Goal: Information Seeking & Learning: Understand process/instructions

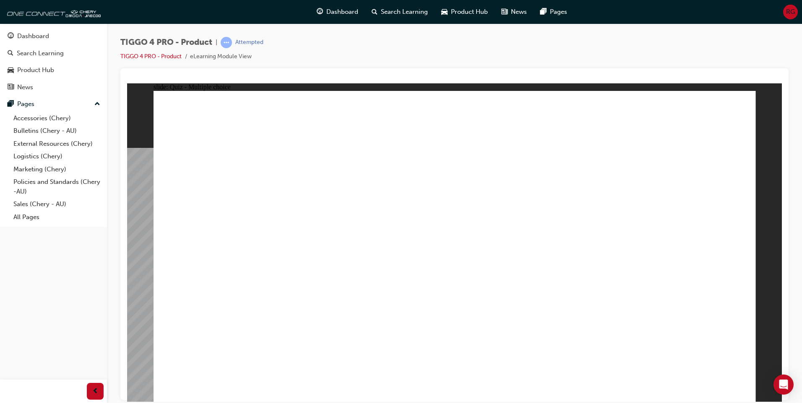
radio input "true"
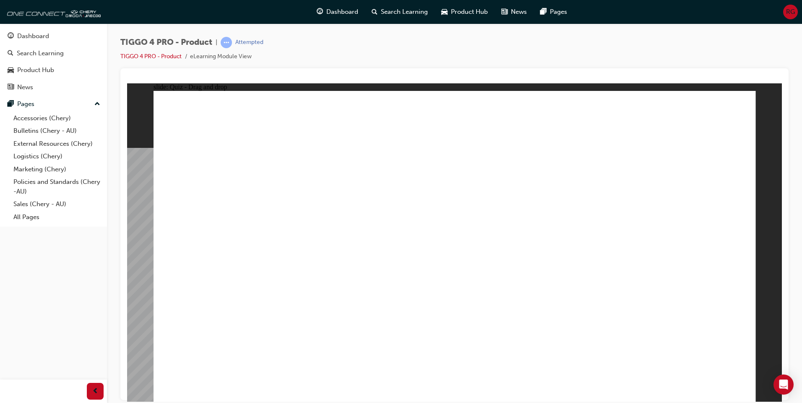
drag, startPoint x: 585, startPoint y: 197, endPoint x: 228, endPoint y: 312, distance: 374.5
drag, startPoint x: 343, startPoint y: 197, endPoint x: 348, endPoint y: 317, distance: 120.4
drag, startPoint x: 709, startPoint y: 201, endPoint x: 716, endPoint y: 324, distance: 123.5
drag, startPoint x: 496, startPoint y: 202, endPoint x: 588, endPoint y: 316, distance: 146.1
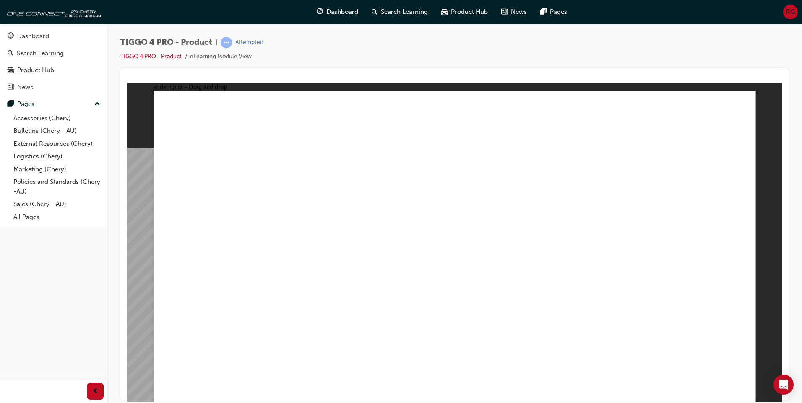
drag, startPoint x: 221, startPoint y: 190, endPoint x: 487, endPoint y: 317, distance: 295.0
radio input "true"
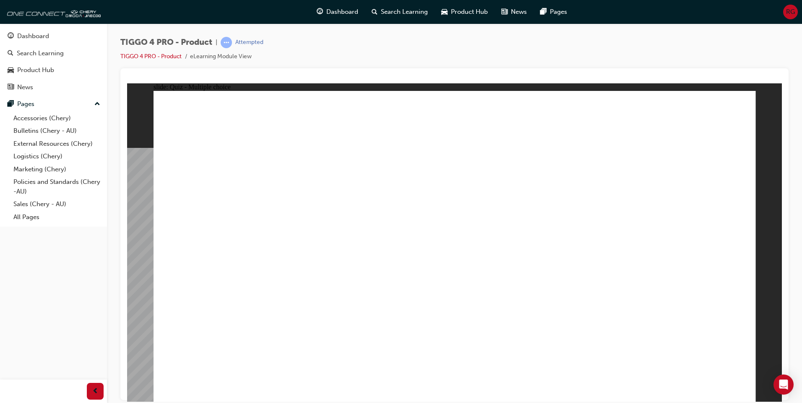
radio input "true"
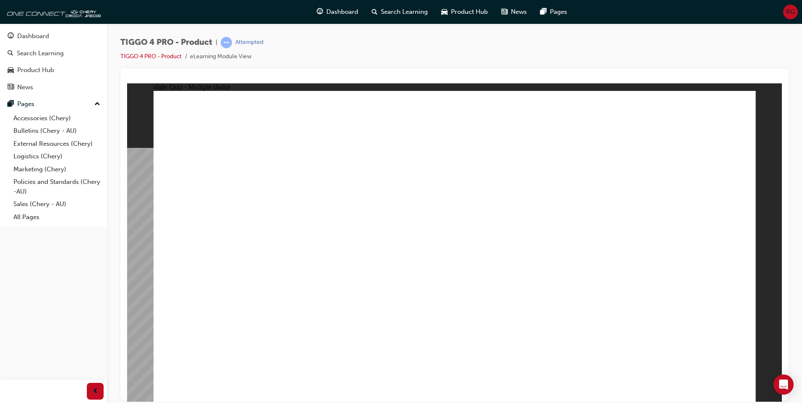
drag, startPoint x: 351, startPoint y: 218, endPoint x: 507, endPoint y: 200, distance: 157.4
drag, startPoint x: 353, startPoint y: 247, endPoint x: 668, endPoint y: 171, distance: 324.0
drag, startPoint x: 363, startPoint y: 281, endPoint x: 661, endPoint y: 203, distance: 308.1
drag, startPoint x: 252, startPoint y: 222, endPoint x: 673, endPoint y: 221, distance: 421.0
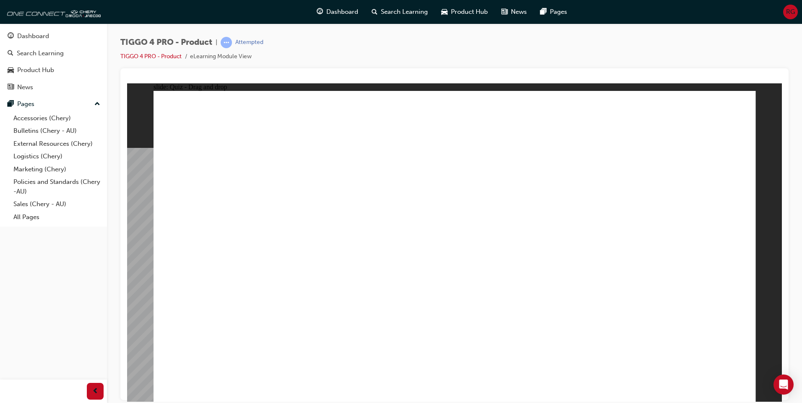
drag, startPoint x: 230, startPoint y: 285, endPoint x: 511, endPoint y: 213, distance: 290.0
drag, startPoint x: 247, startPoint y: 315, endPoint x: 675, endPoint y: 246, distance: 433.7
drag, startPoint x: 231, startPoint y: 257, endPoint x: 503, endPoint y: 257, distance: 272.6
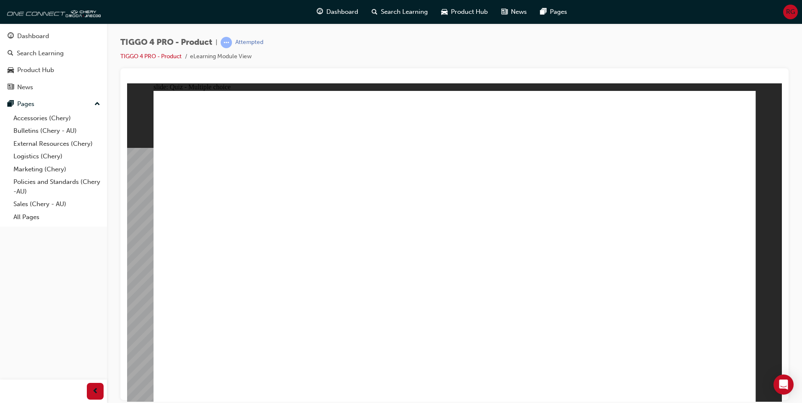
radio input "true"
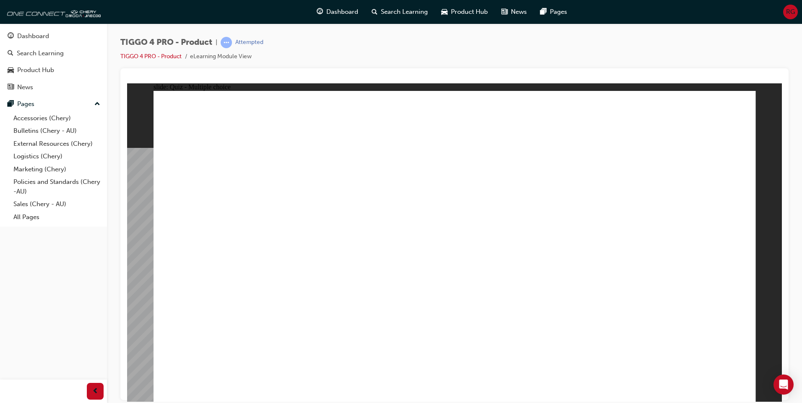
radio input "true"
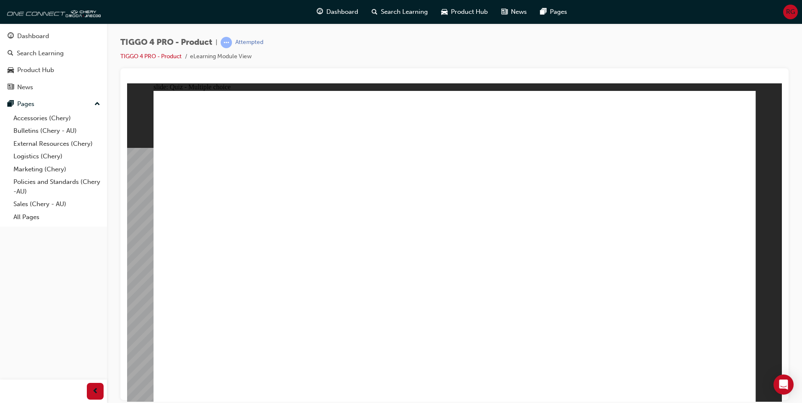
radio input "true"
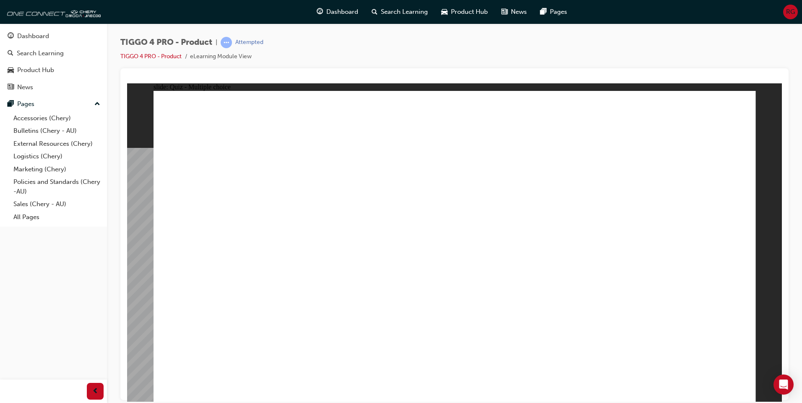
radio input "true"
